Goal: Task Accomplishment & Management: Manage account settings

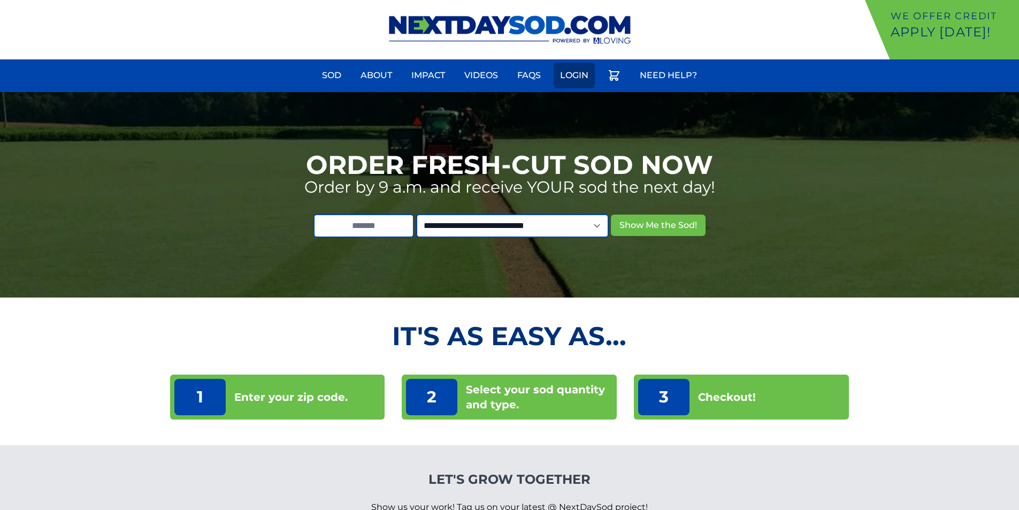
click at [585, 69] on link "Login" at bounding box center [573, 76] width 41 height 26
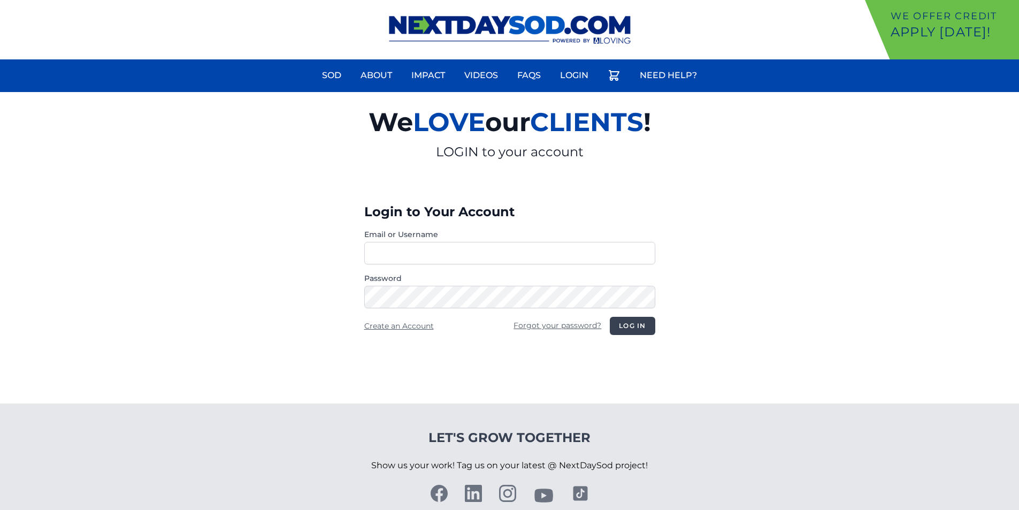
type input "**********"
click at [640, 328] on button "Log in" at bounding box center [632, 326] width 45 height 18
